Goal: Navigation & Orientation: Understand site structure

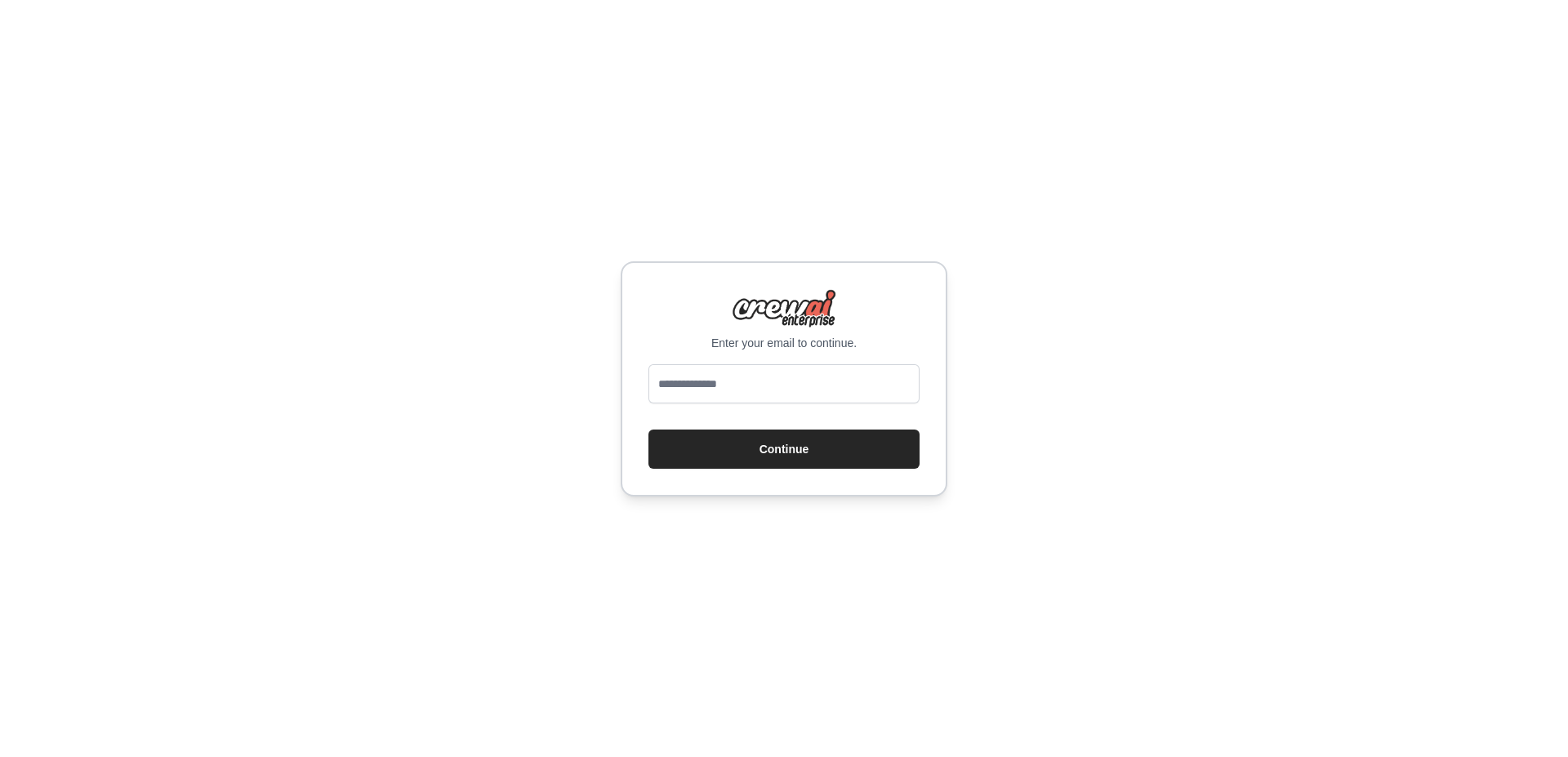
type input "**********"
click at [816, 443] on button "Continue" at bounding box center [784, 449] width 271 height 39
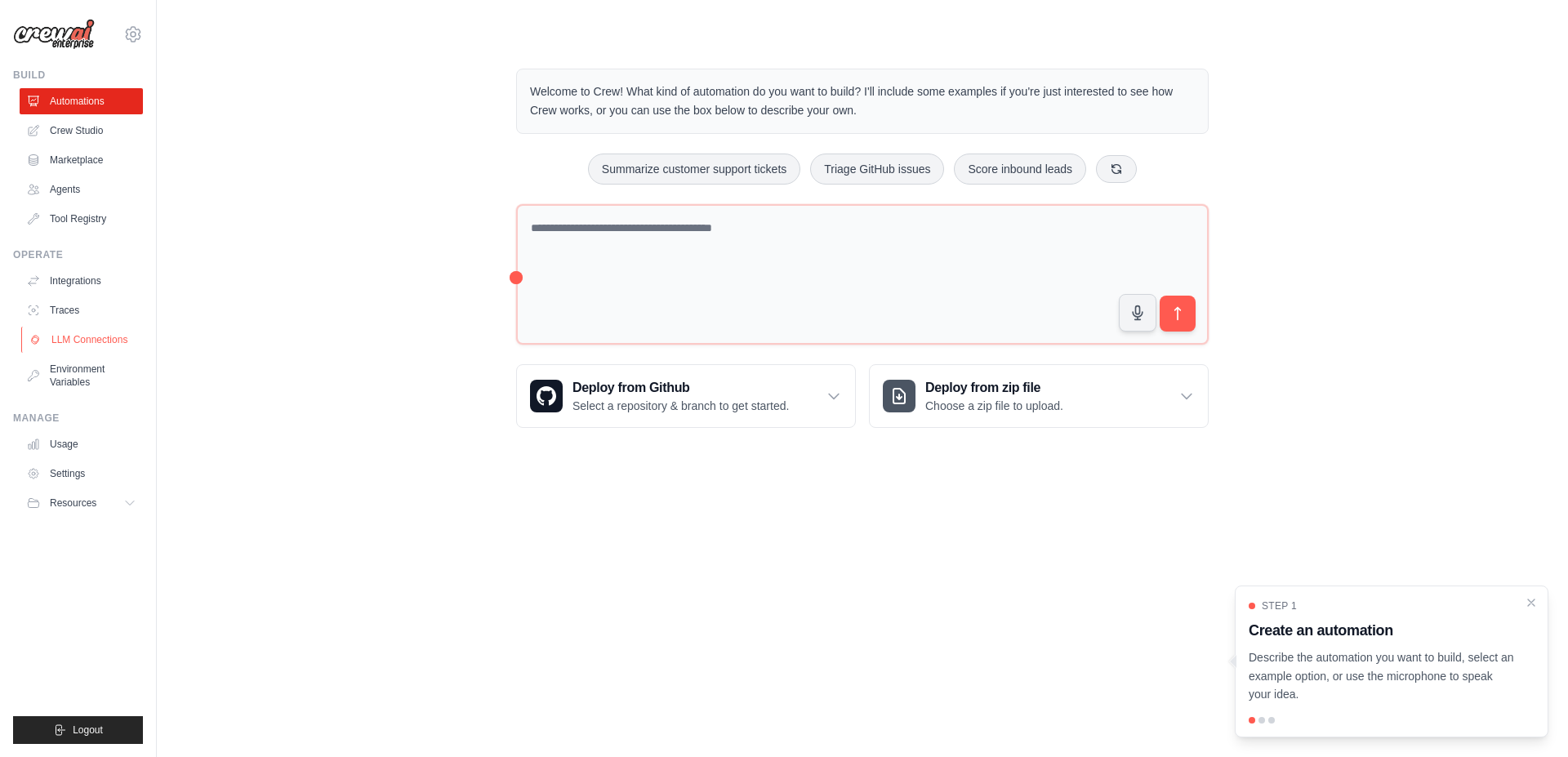
click at [112, 330] on link "LLM Connections" at bounding box center [83, 340] width 123 height 26
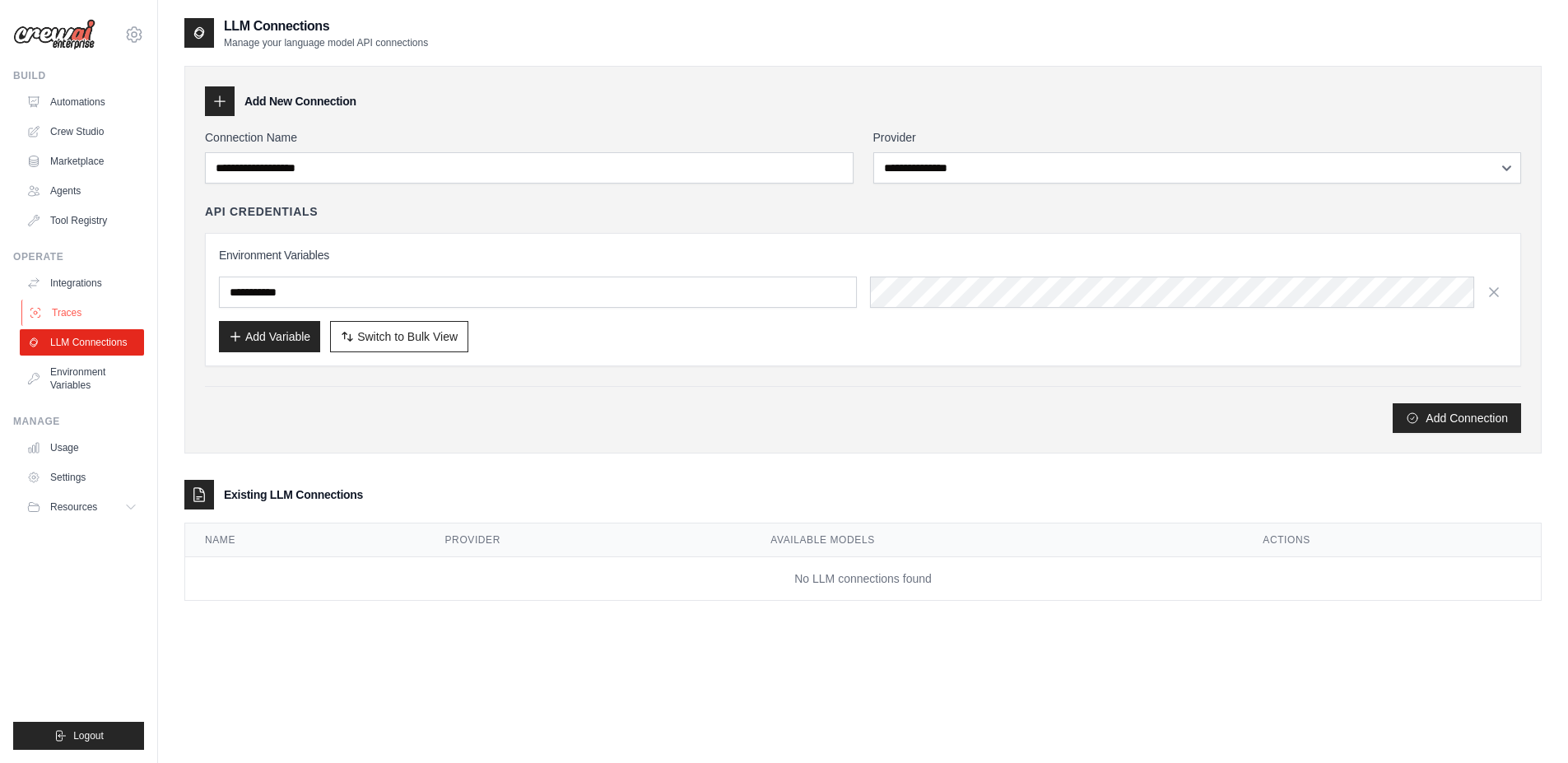
click at [92, 316] on link "Traces" at bounding box center [84, 313] width 124 height 27
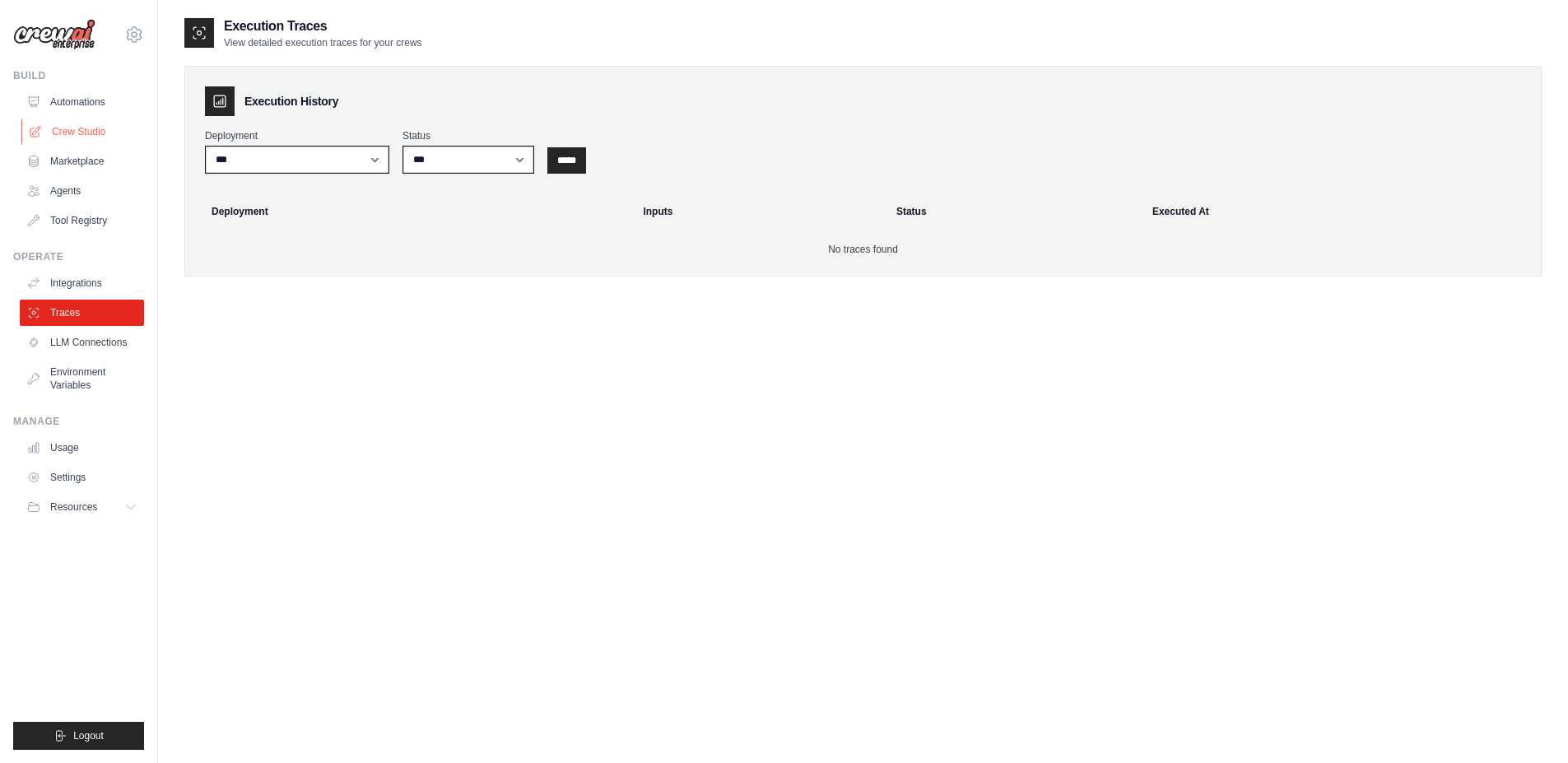
click at [73, 128] on link "Crew Studio" at bounding box center [84, 132] width 124 height 27
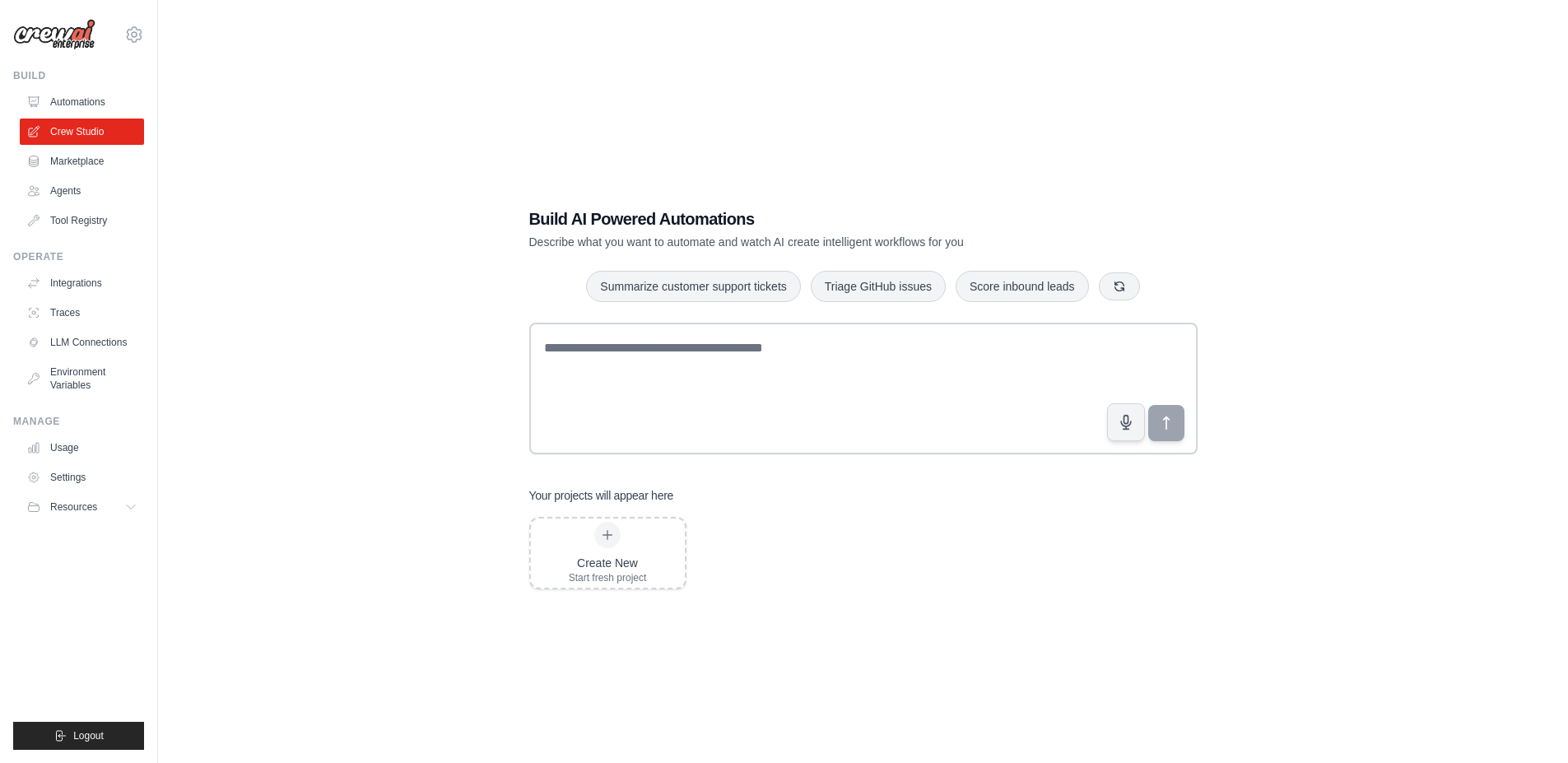
click at [71, 104] on link "Automations" at bounding box center [82, 102] width 124 height 27
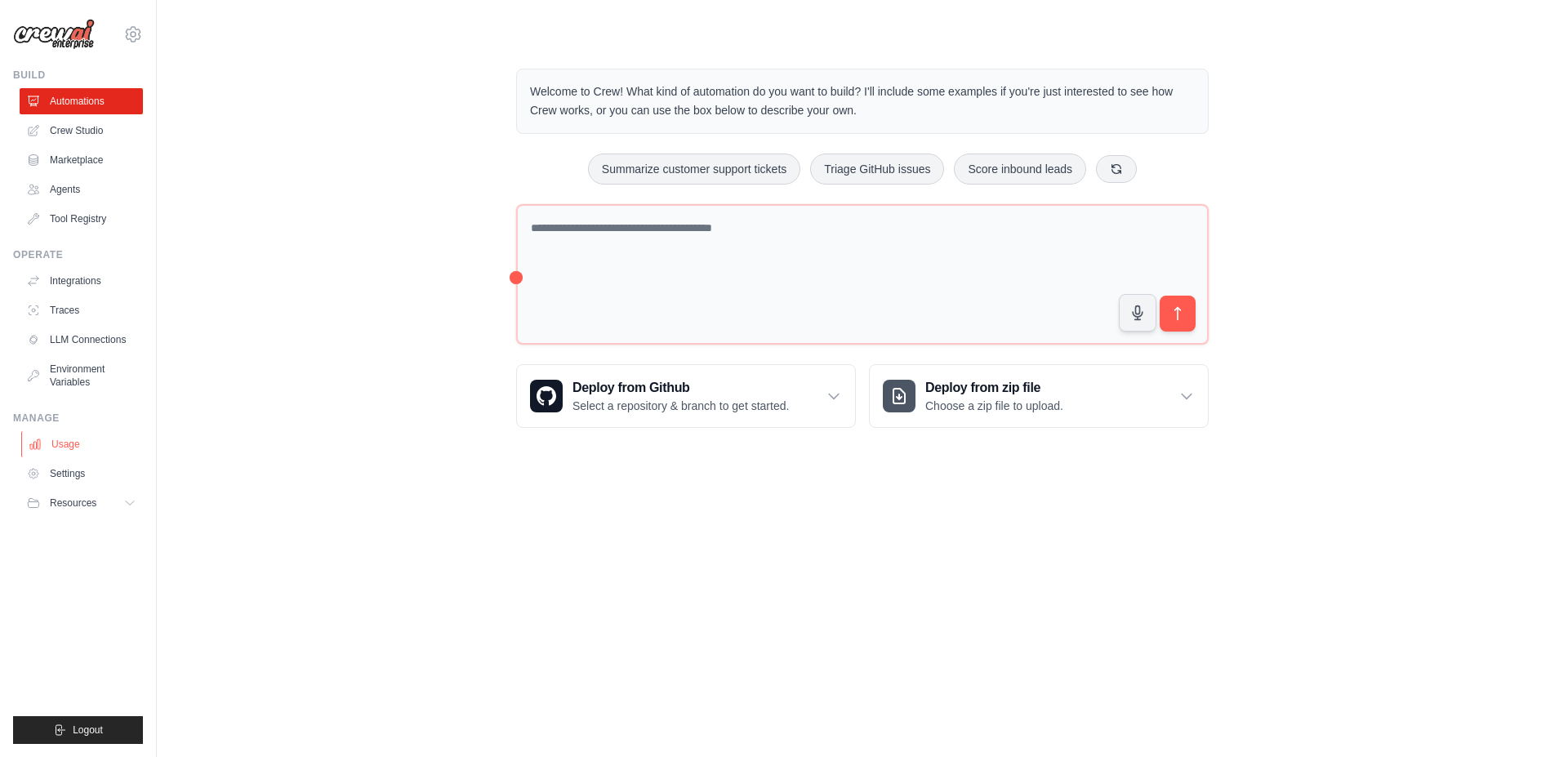
click at [72, 446] on link "Usage" at bounding box center [83, 444] width 123 height 26
